Goal: Task Accomplishment & Management: Manage account settings

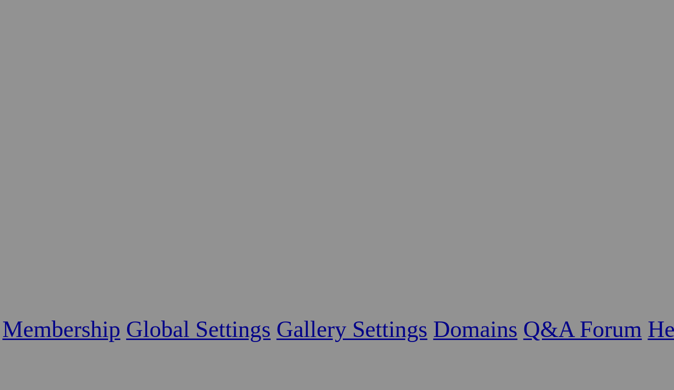
scroll to position [6, 0]
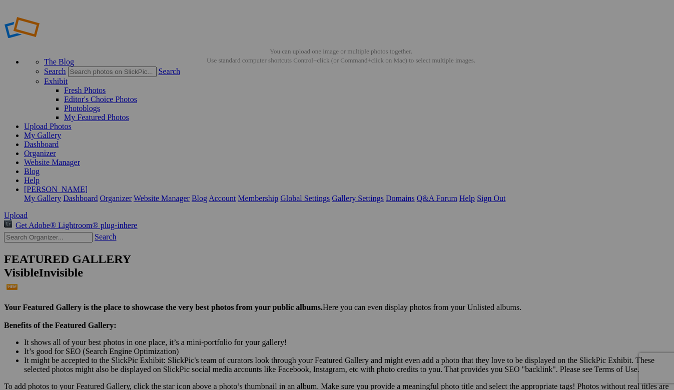
click at [271, 266] on span "Yes" at bounding box center [265, 270] width 12 height 9
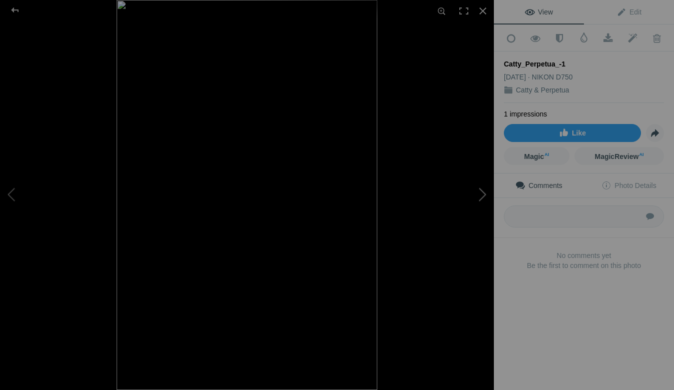
click at [474, 196] on button at bounding box center [456, 195] width 75 height 141
click at [283, 219] on img at bounding box center [247, 195] width 260 height 390
click at [449, 197] on button at bounding box center [456, 195] width 75 height 141
click at [483, 191] on button at bounding box center [456, 195] width 75 height 141
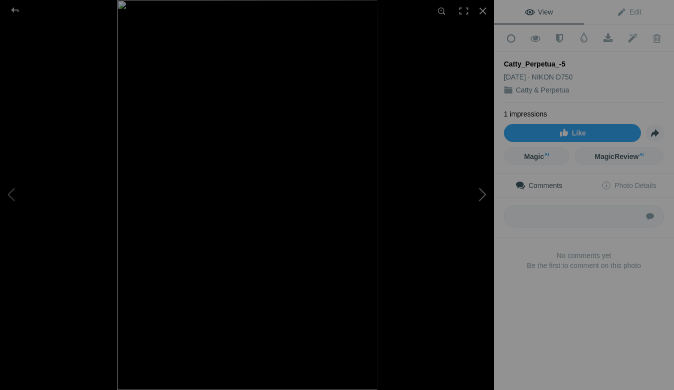
click at [483, 191] on button at bounding box center [456, 195] width 75 height 141
